Goal: Understand process/instructions

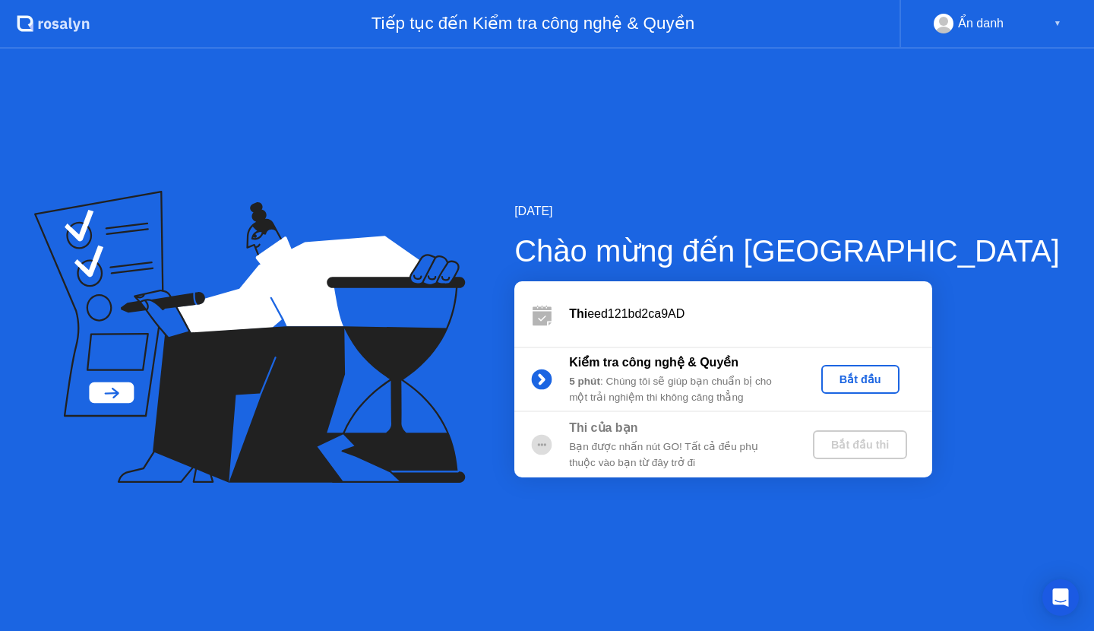
click at [788, 440] on div "Bạn được nhấn nút GO! Tất cả đều phụ thuộc vào bạn từ đây trở đi" at bounding box center [678, 454] width 219 height 31
click at [667, 445] on div "Bạn được nhấn nút GO! Tất cả đều phụ thuộc vào bạn từ đây trở đi" at bounding box center [678, 454] width 219 height 31
click at [722, 384] on div "5 phút : Chúng tôi sẽ giúp bạn chuẩn bị cho một trải nghiệm thi không căng thẳng" at bounding box center [678, 389] width 219 height 31
click at [894, 378] on div "Bắt đầu" at bounding box center [861, 379] width 66 height 12
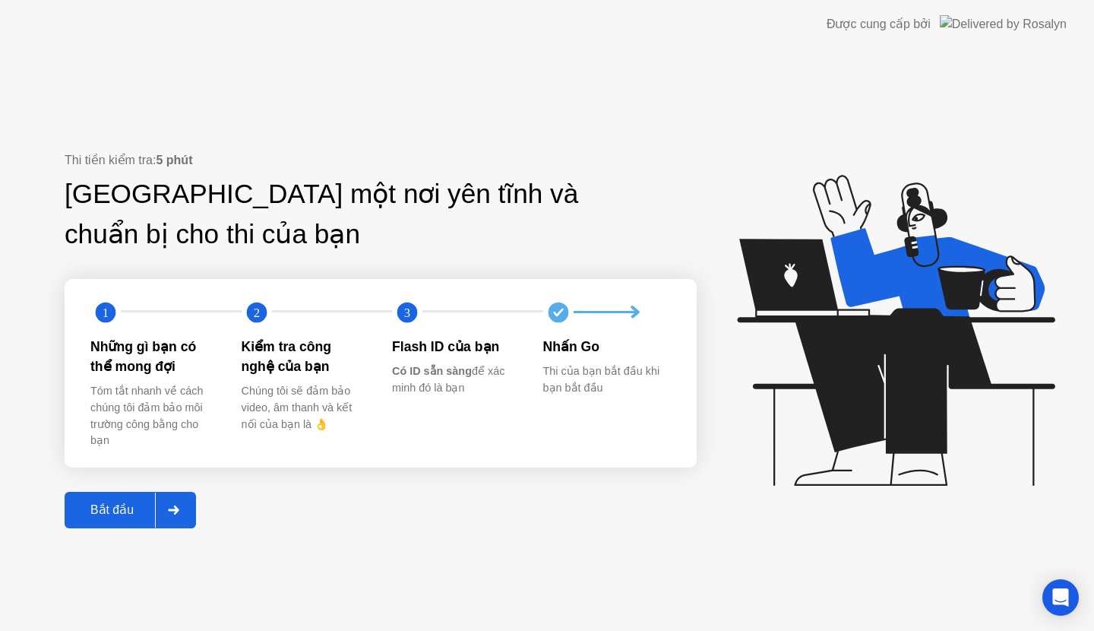
click at [106, 519] on button "Bắt đầu" at bounding box center [130, 510] width 131 height 36
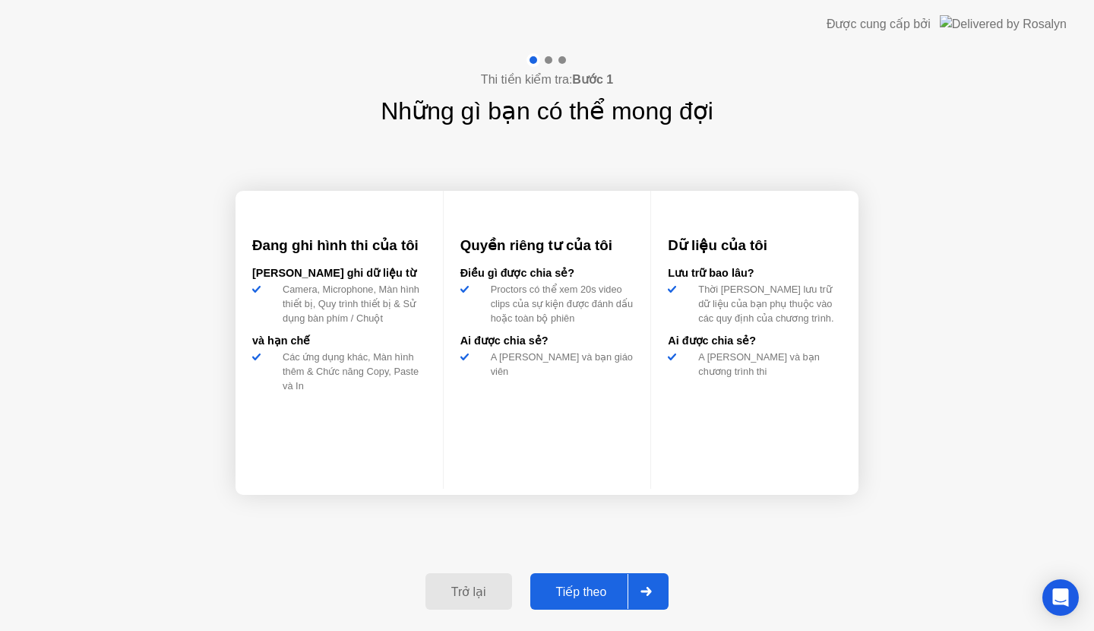
click at [617, 596] on div "Tiếp theo" at bounding box center [581, 591] width 93 height 14
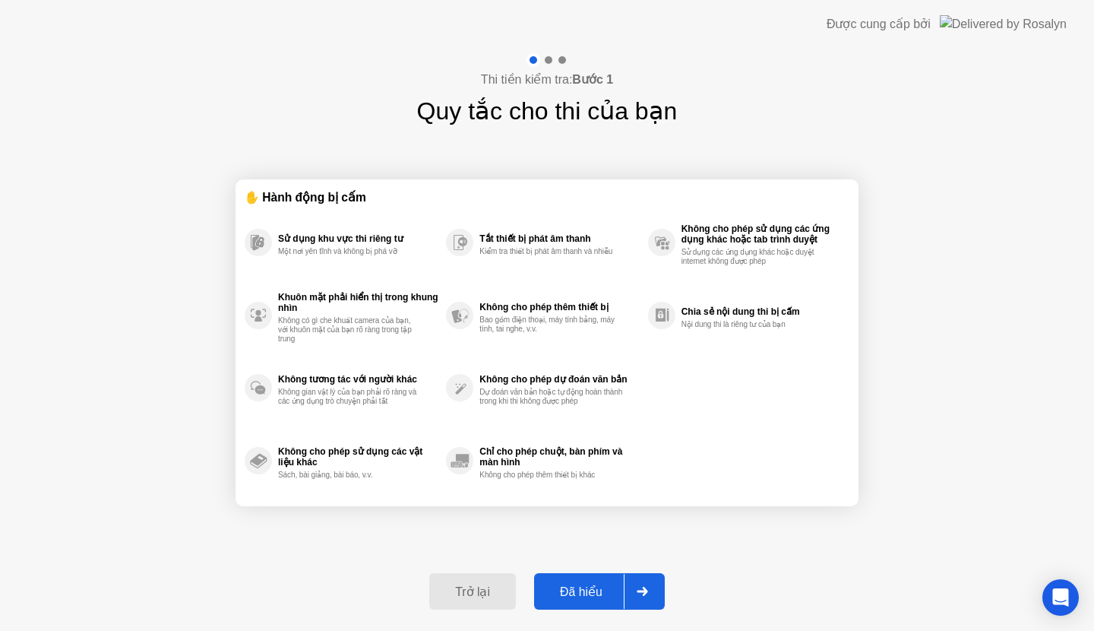
click at [617, 596] on div "Đã hiểu" at bounding box center [581, 591] width 85 height 14
select select "**********"
select select "*******"
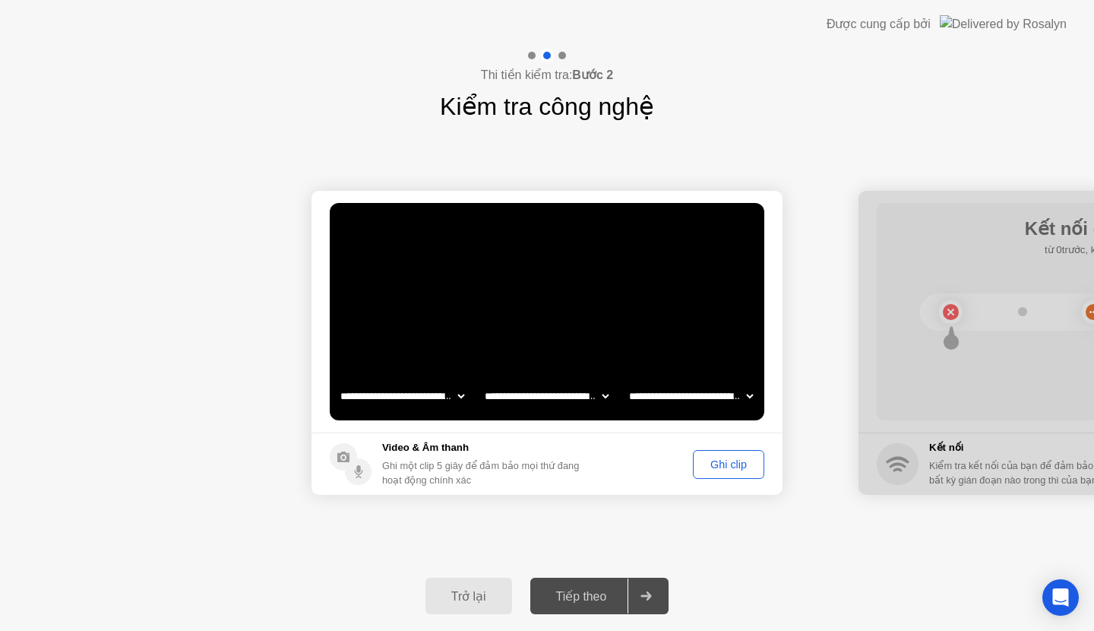
click at [574, 603] on div "Tiếp theo" at bounding box center [581, 596] width 93 height 14
click at [621, 396] on div "**********" at bounding box center [546, 396] width 433 height 30
click at [694, 473] on button "Ghi clip" at bounding box center [728, 464] width 71 height 29
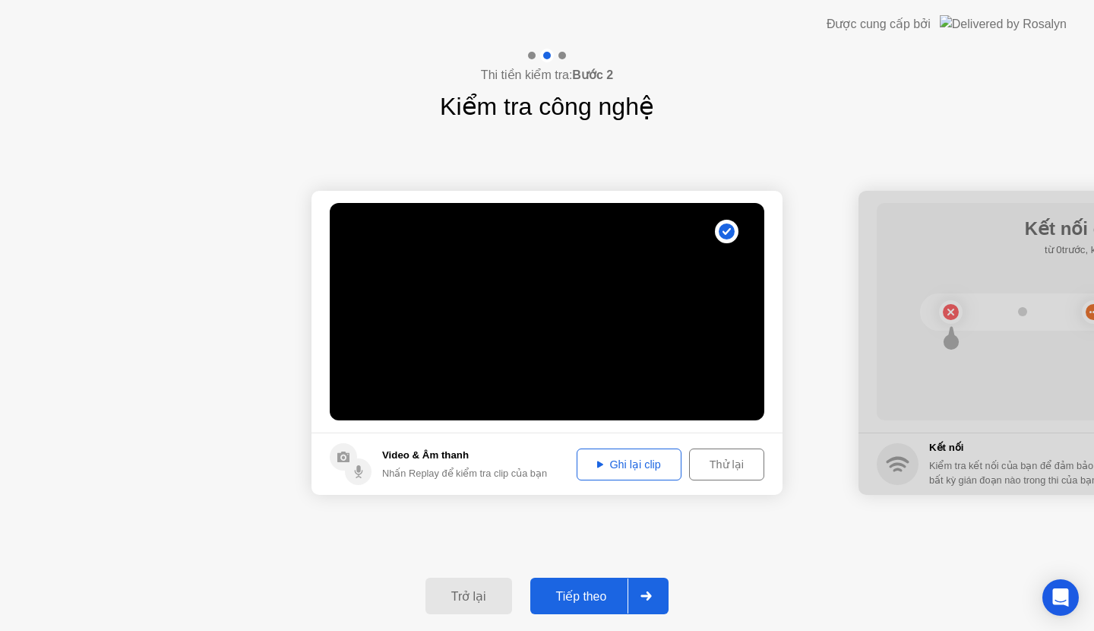
click at [575, 591] on div "Tiếp theo" at bounding box center [581, 596] width 93 height 14
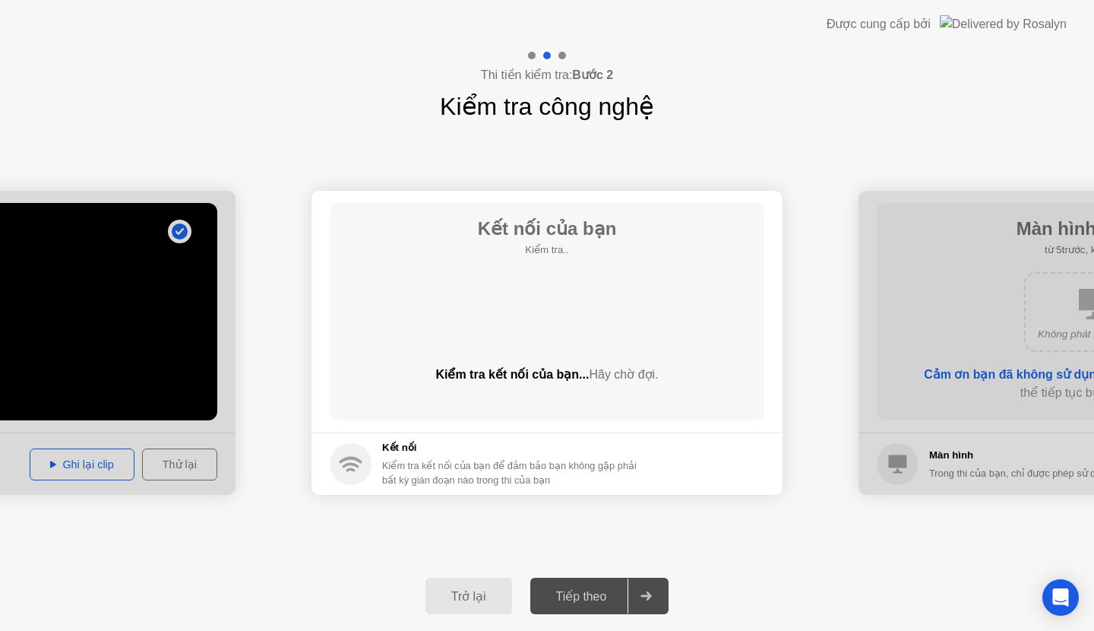
click at [488, 445] on h5 "Kết nối" at bounding box center [510, 447] width 257 height 15
drag, startPoint x: 907, startPoint y: 2, endPoint x: 951, endPoint y: 19, distance: 46.7
click at [917, 17] on div "Được cung cấp bởi" at bounding box center [947, 24] width 240 height 49
drag, startPoint x: 886, startPoint y: 383, endPoint x: 677, endPoint y: 363, distance: 209.9
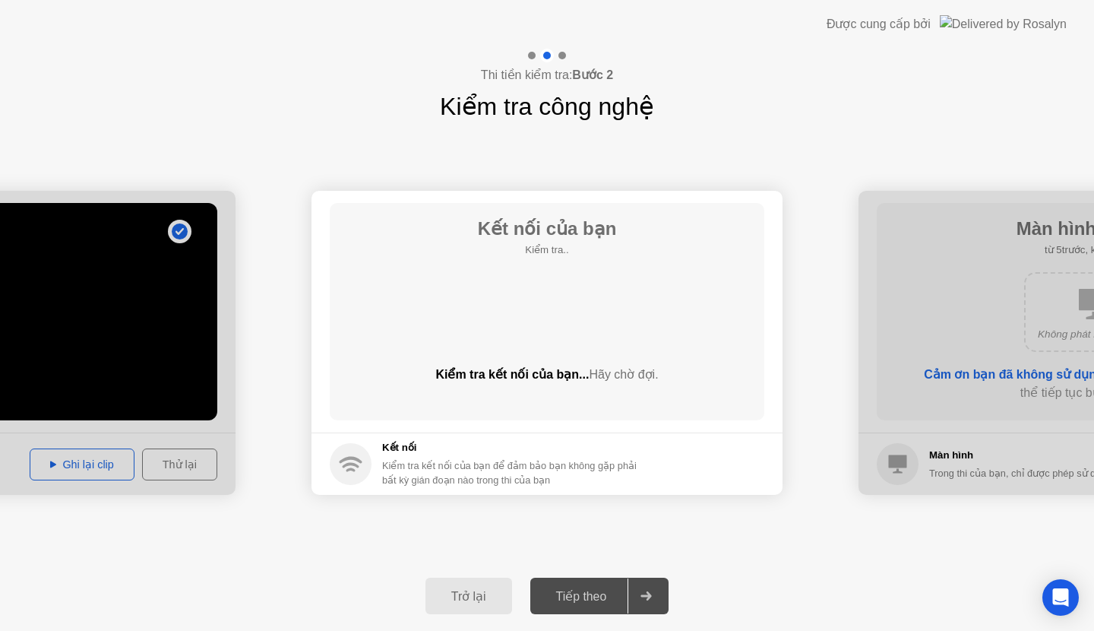
click at [603, 448] on h5 "Kết nối" at bounding box center [510, 447] width 257 height 15
click at [625, 366] on div "Kiểm tra kết nối của bạn... Hãy chờ đợi." at bounding box center [547, 375] width 435 height 18
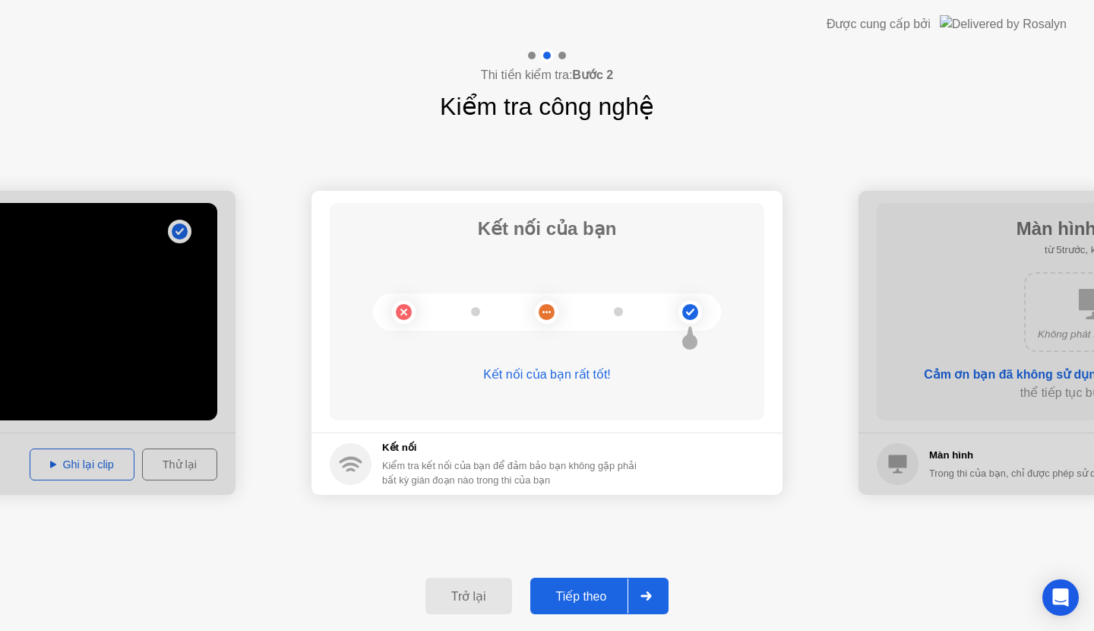
click at [596, 597] on div "Tiếp theo" at bounding box center [581, 596] width 93 height 14
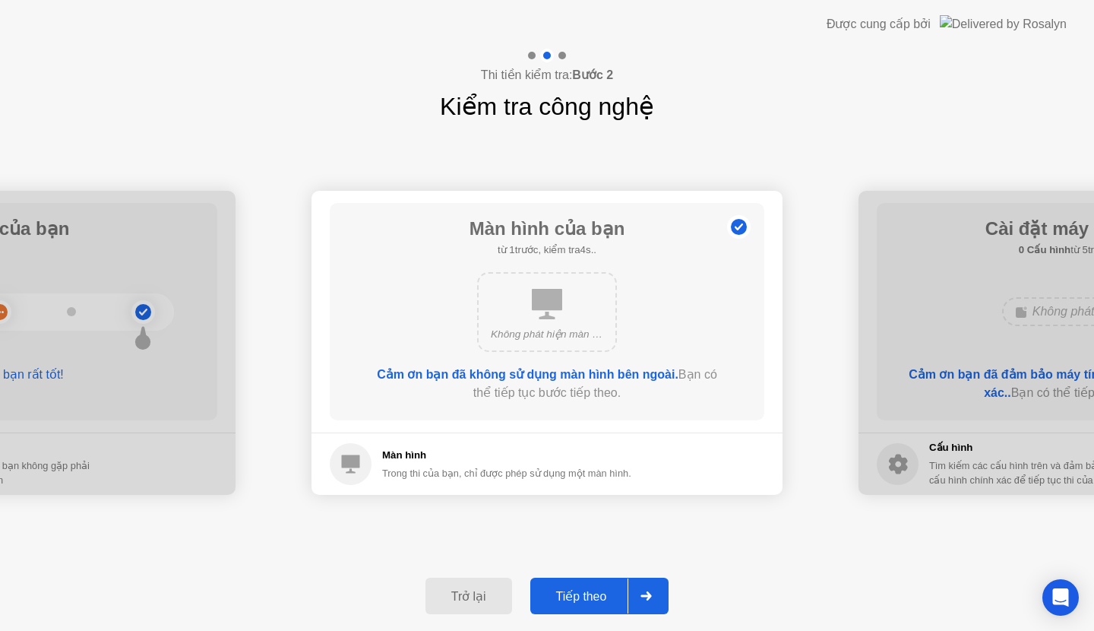
click at [596, 597] on div "Tiếp theo" at bounding box center [581, 596] width 93 height 14
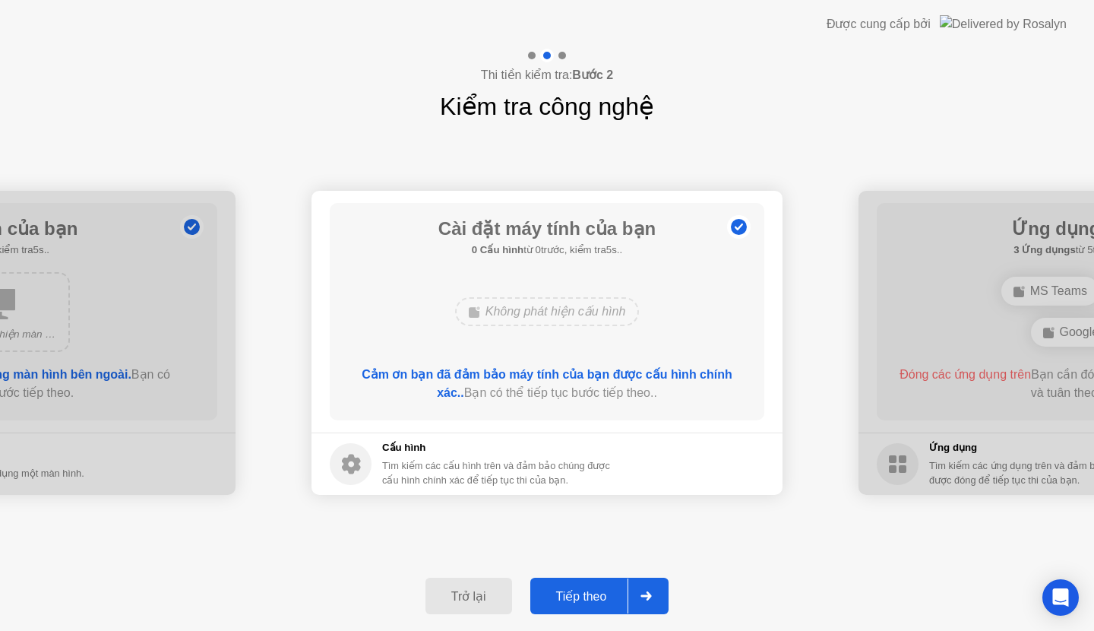
click at [596, 597] on div "Tiếp theo" at bounding box center [581, 596] width 93 height 14
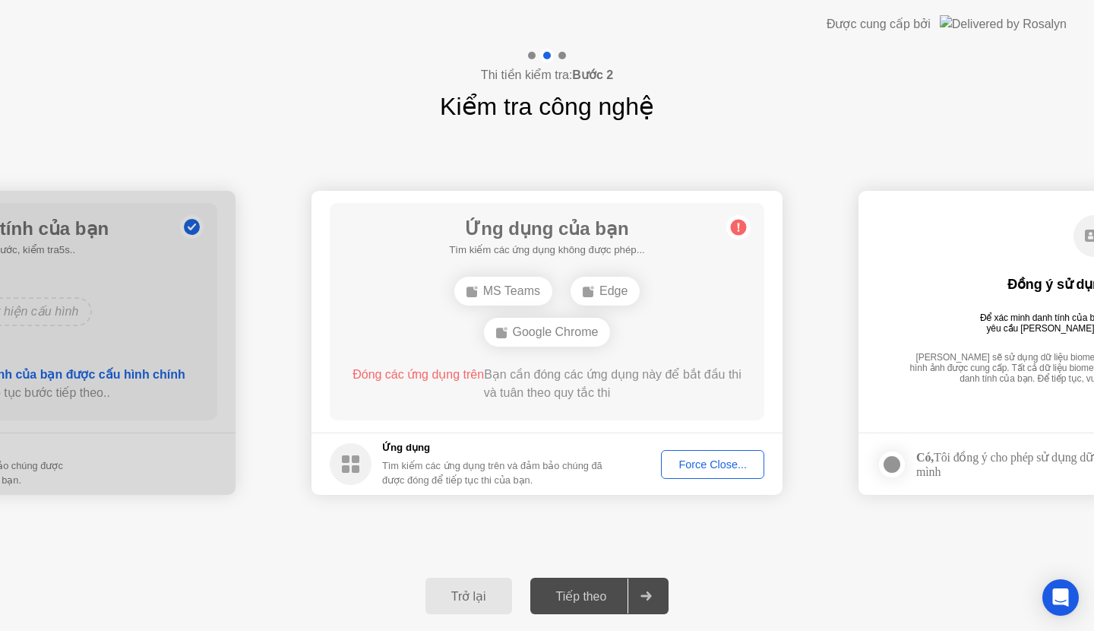
click at [728, 470] on div "Force Close..." at bounding box center [712, 464] width 93 height 12
click at [985, 475] on div "Có, Tôi đồng ý cho phép sử dụng dữ liệu sinh trắc học của mình" at bounding box center [1068, 464] width 304 height 29
